Goal: Transaction & Acquisition: Book appointment/travel/reservation

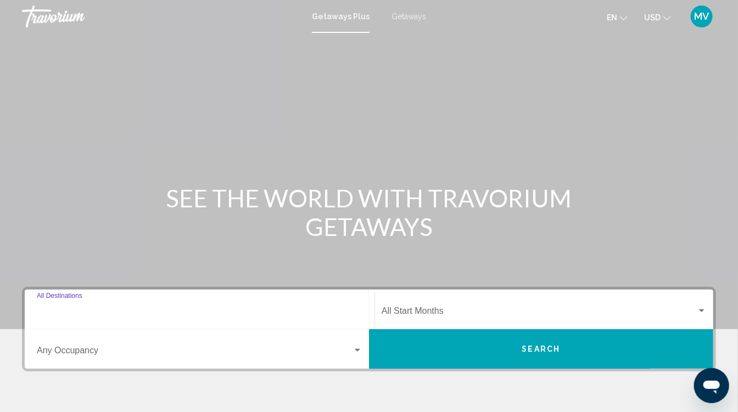
click at [117, 314] on input "Destination All Destinations" at bounding box center [199, 313] width 325 height 10
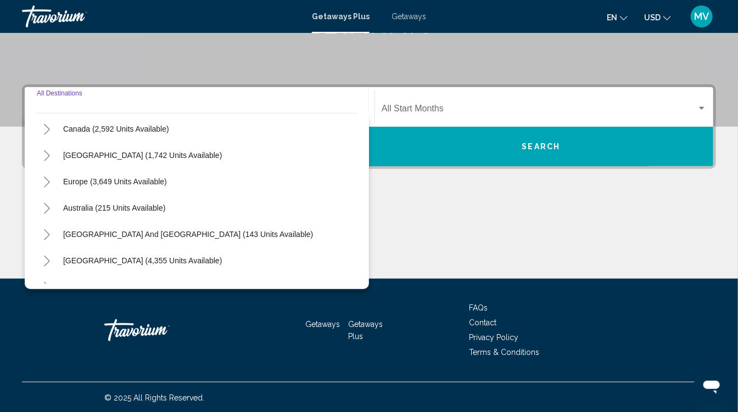
scroll to position [88, 0]
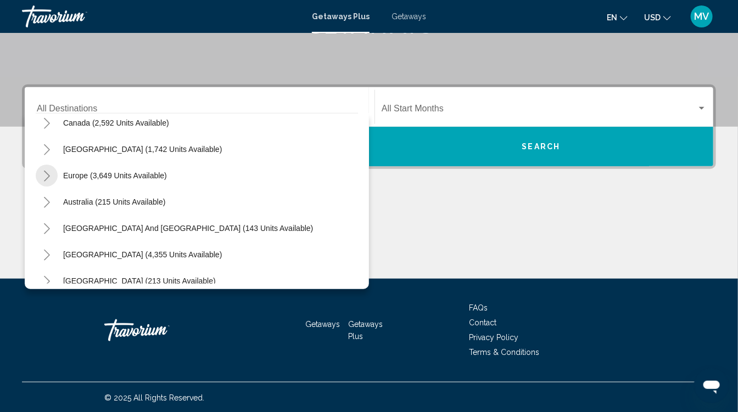
click at [54, 171] on button "Toggle Europe (3,649 units available)" at bounding box center [47, 176] width 22 height 22
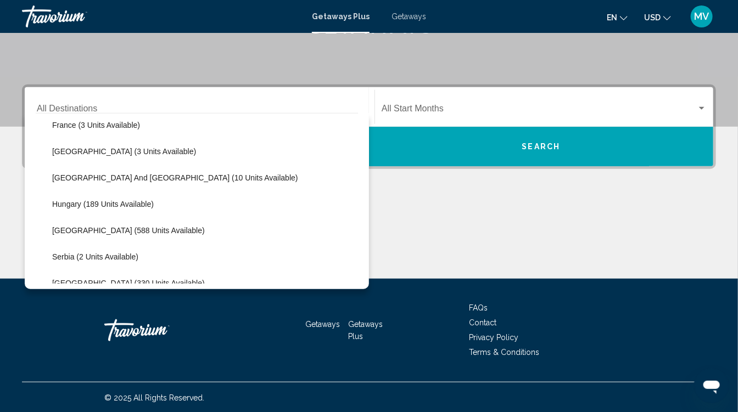
scroll to position [300, 0]
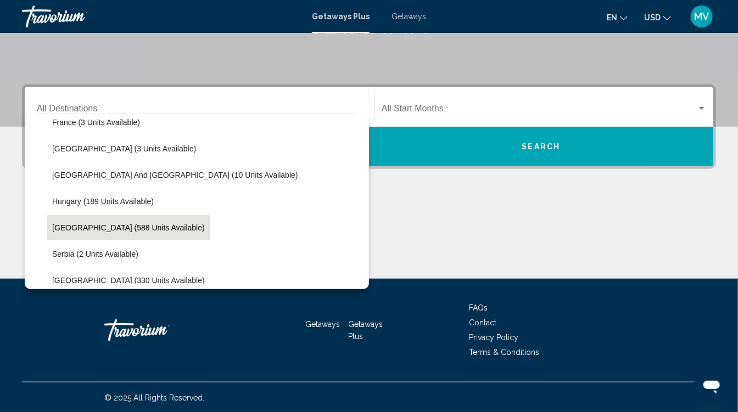
click at [137, 229] on span "[GEOGRAPHIC_DATA] (588 units available)" at bounding box center [128, 227] width 153 height 9
type input "**********"
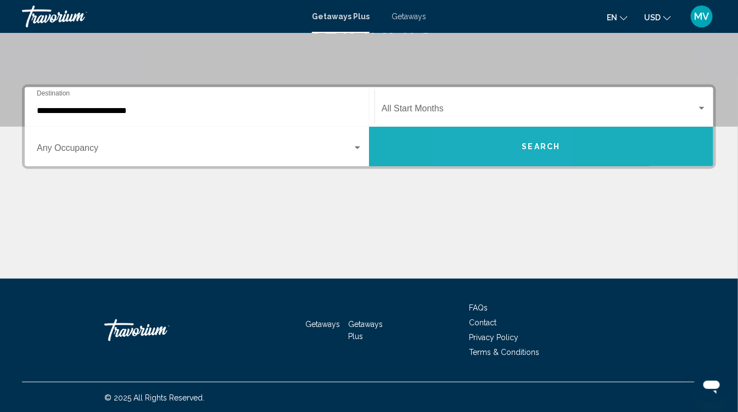
click at [504, 155] on button "Search" at bounding box center [541, 147] width 344 height 40
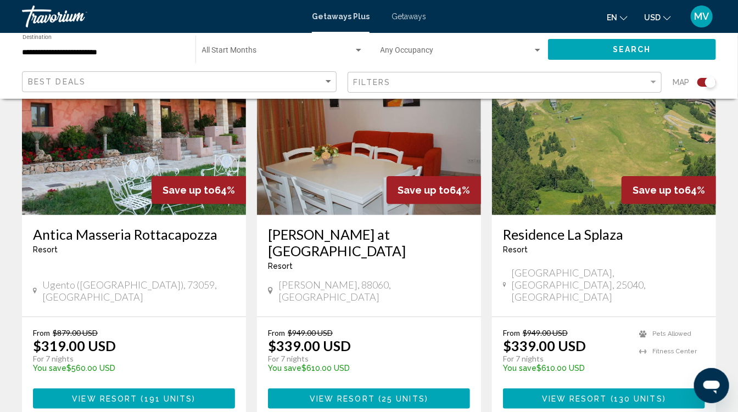
scroll to position [1676, 0]
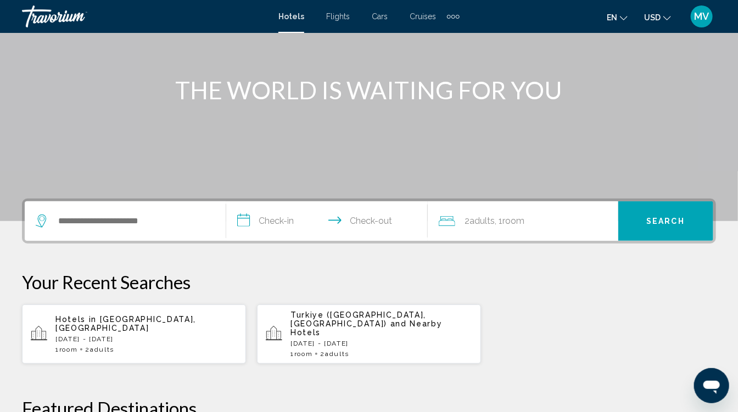
scroll to position [109, 0]
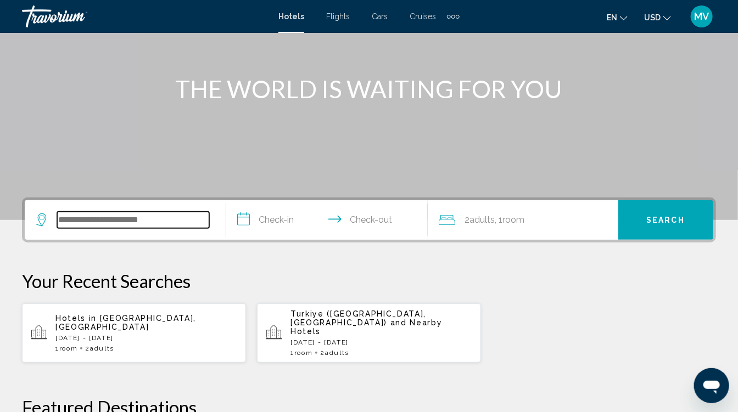
click at [104, 221] on input "Search widget" at bounding box center [133, 220] width 152 height 16
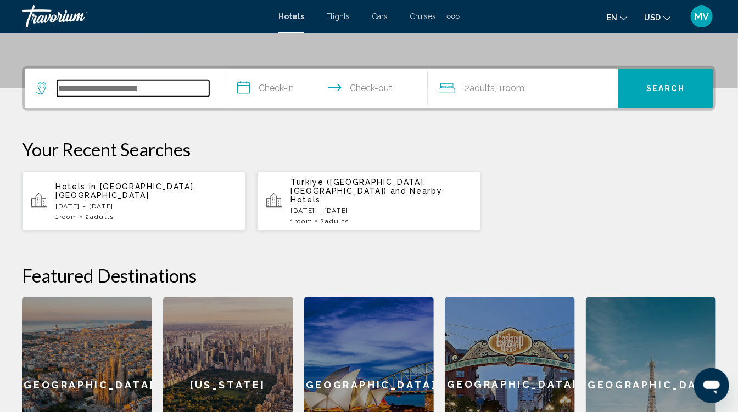
scroll to position [271, 0]
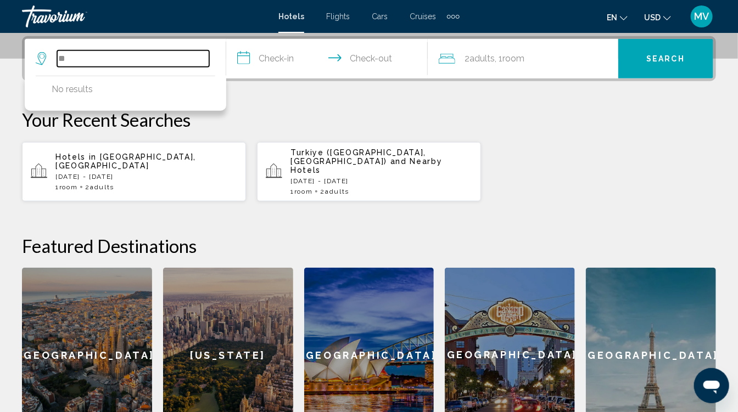
type input "*"
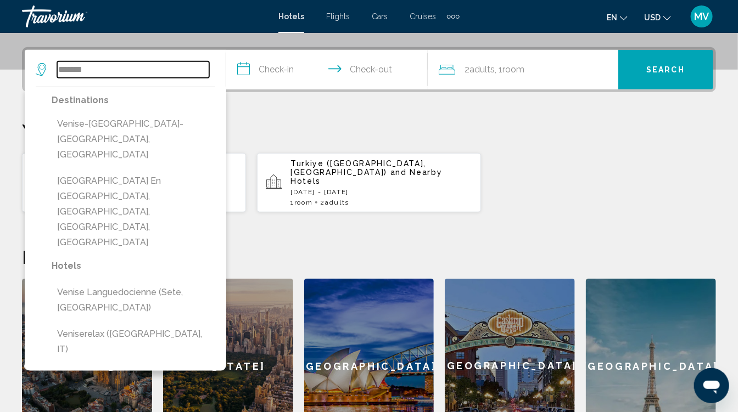
scroll to position [262, 0]
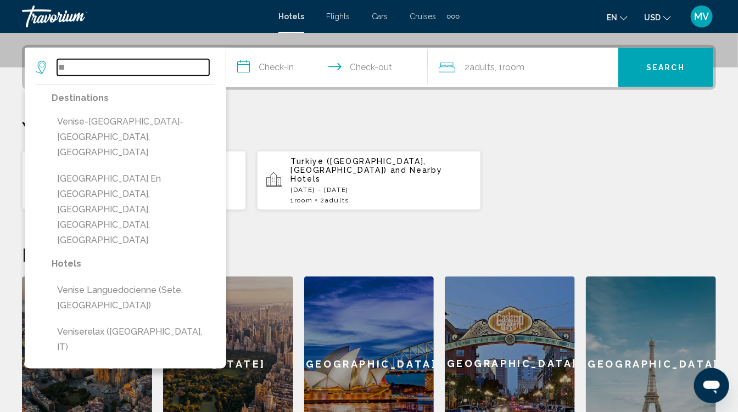
type input "*"
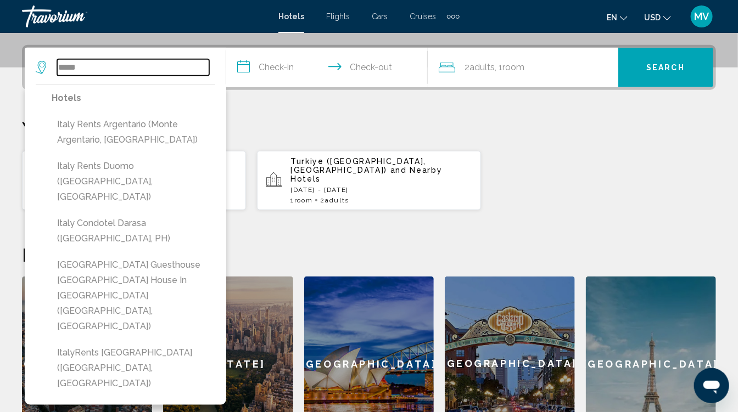
type input "*****"
click at [654, 78] on button "Search" at bounding box center [665, 68] width 95 height 40
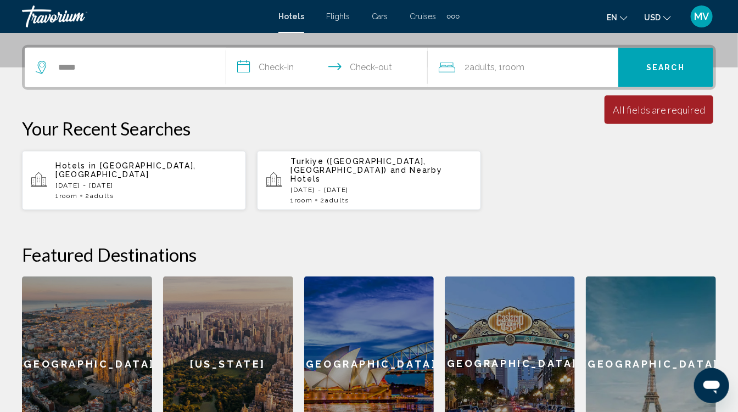
click at [654, 78] on button "Search" at bounding box center [665, 68] width 95 height 40
click at [282, 61] on input "**********" at bounding box center [329, 69] width 206 height 43
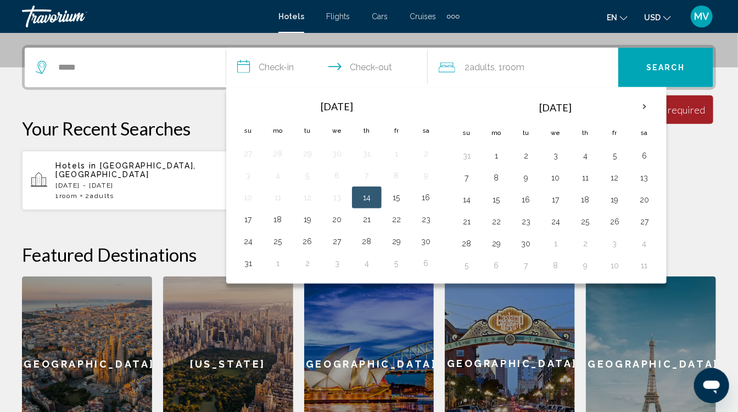
scroll to position [271, 0]
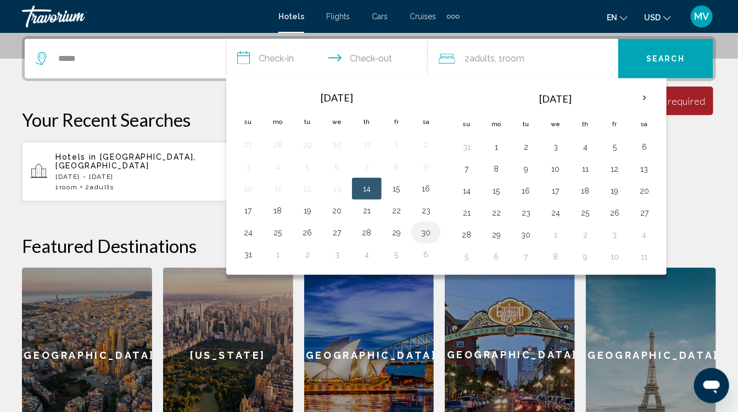
click at [429, 230] on button "30" at bounding box center [426, 232] width 18 height 15
click at [254, 209] on button "17" at bounding box center [248, 210] width 18 height 15
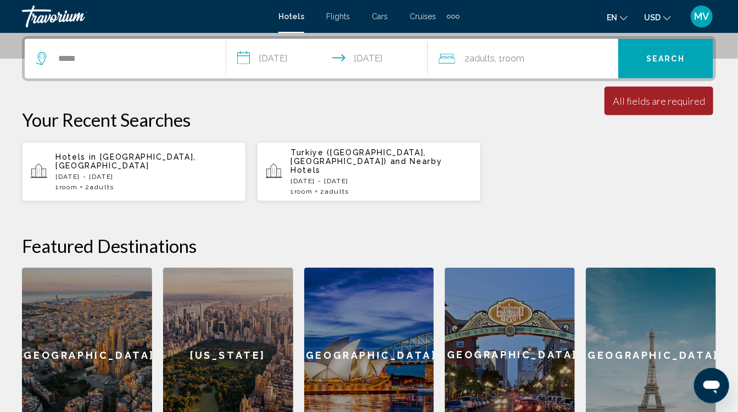
click at [400, 59] on input "**********" at bounding box center [329, 60] width 206 height 43
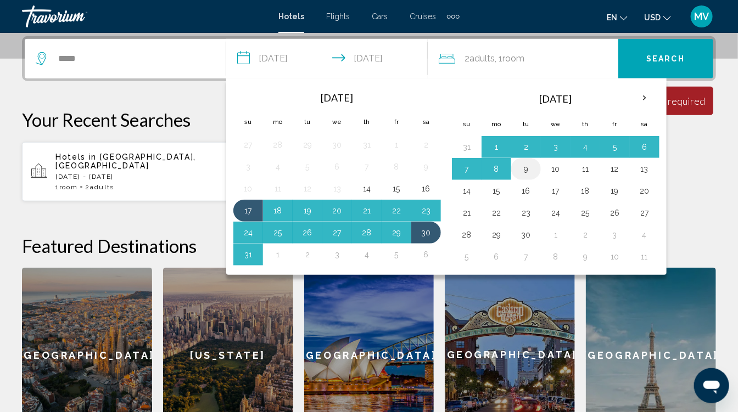
click at [526, 169] on button "9" at bounding box center [526, 168] width 18 height 15
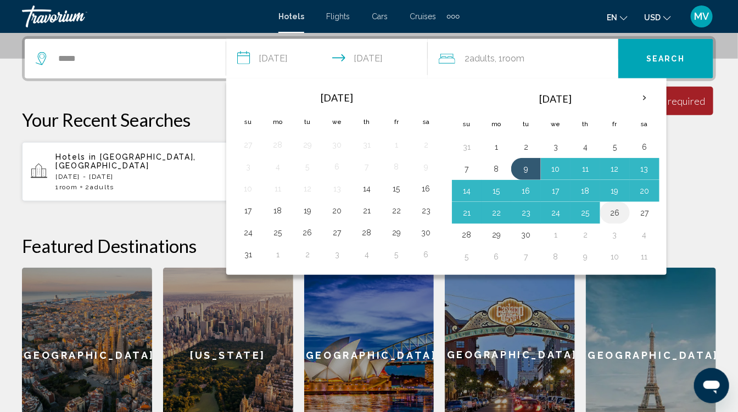
click at [610, 214] on button "26" at bounding box center [615, 212] width 18 height 15
type input "**********"
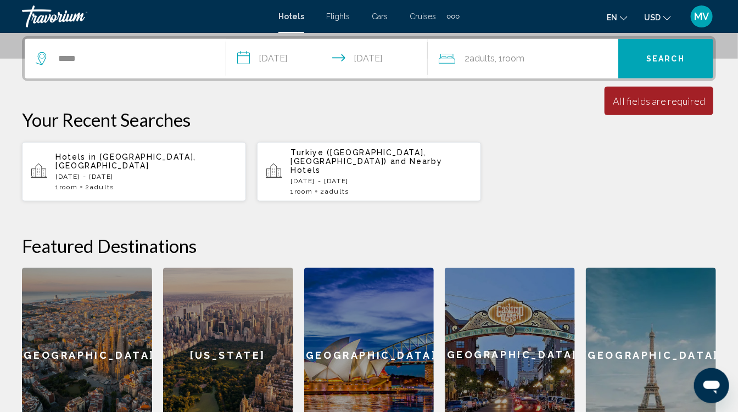
click at [645, 74] on button "Search" at bounding box center [665, 59] width 95 height 40
click at [654, 68] on button "Search" at bounding box center [665, 59] width 95 height 40
click at [481, 55] on span "Adults" at bounding box center [482, 58] width 25 height 10
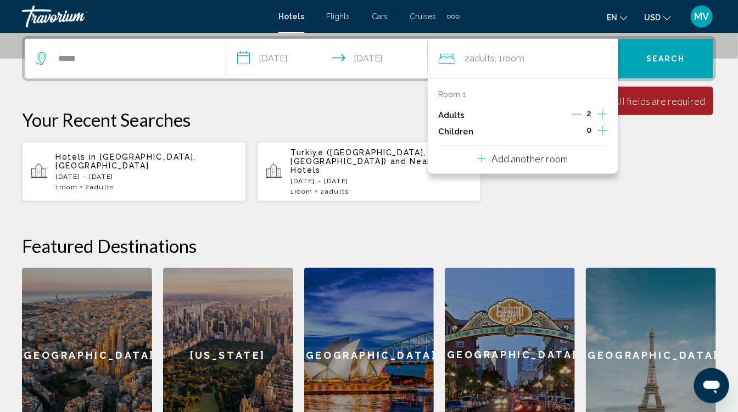
click at [600, 117] on icon "Increment adults" at bounding box center [602, 114] width 10 height 13
click at [640, 77] on button "Search" at bounding box center [665, 59] width 95 height 40
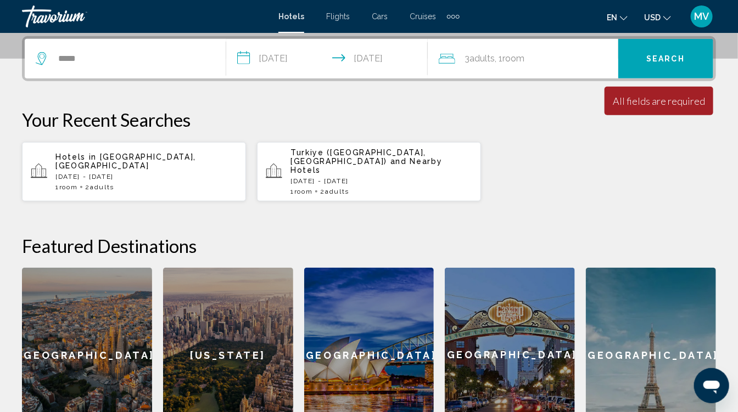
click at [640, 77] on button "Search" at bounding box center [665, 59] width 95 height 40
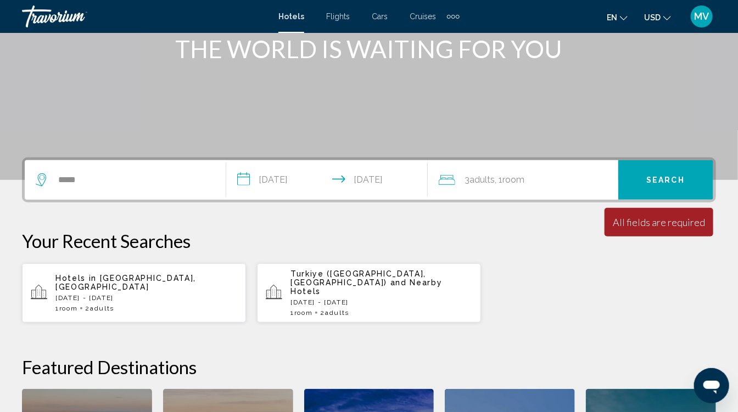
scroll to position [149, 0]
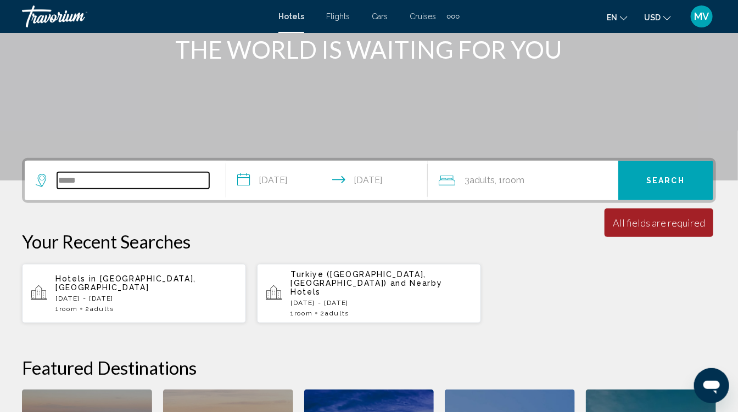
click at [153, 184] on input "*****" at bounding box center [133, 180] width 152 height 16
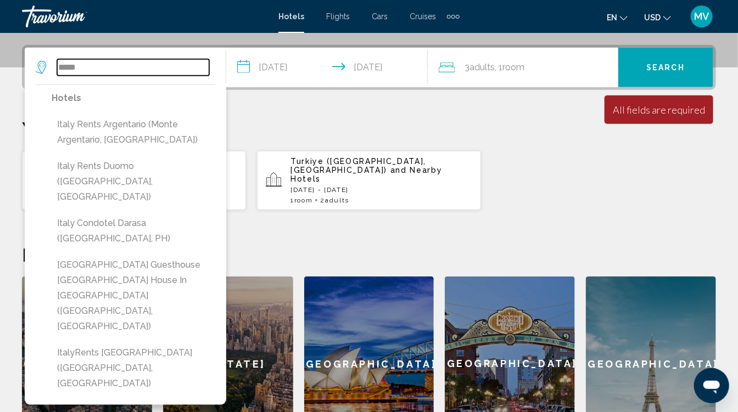
scroll to position [271, 0]
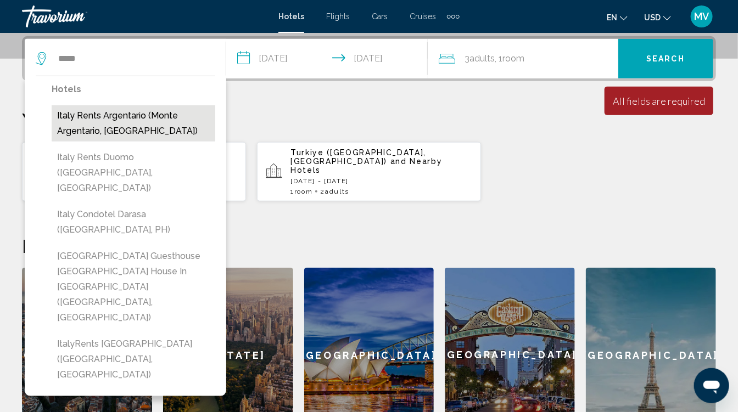
click at [120, 123] on button "Italy Rents Argentario (Monte Argentario, IT)" at bounding box center [134, 123] width 164 height 36
type input "**********"
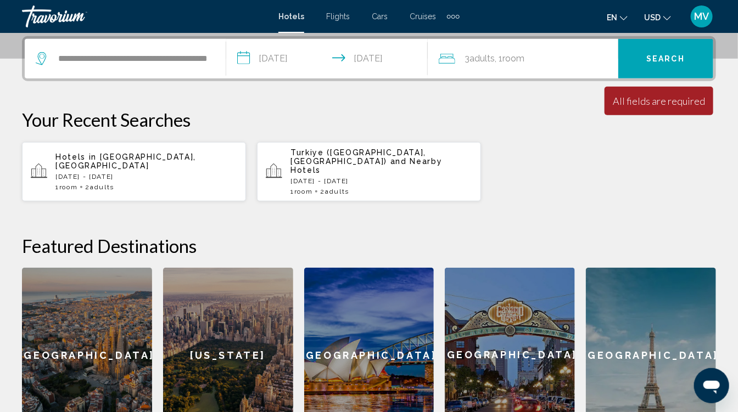
click at [673, 70] on button "Search" at bounding box center [665, 59] width 95 height 40
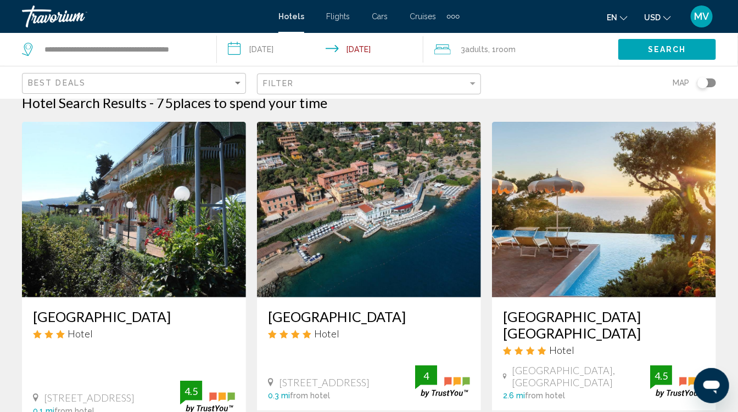
scroll to position [15, 0]
